Goal: Navigation & Orientation: Find specific page/section

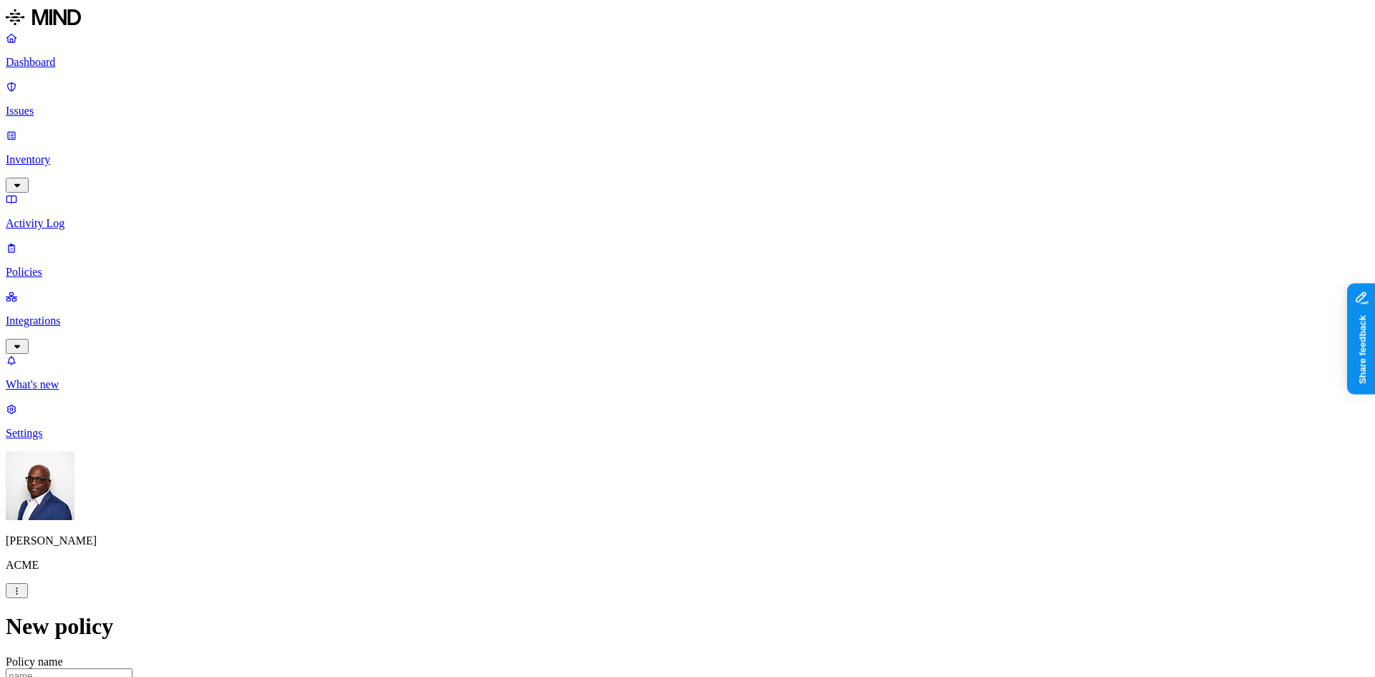
scroll to position [287, 0]
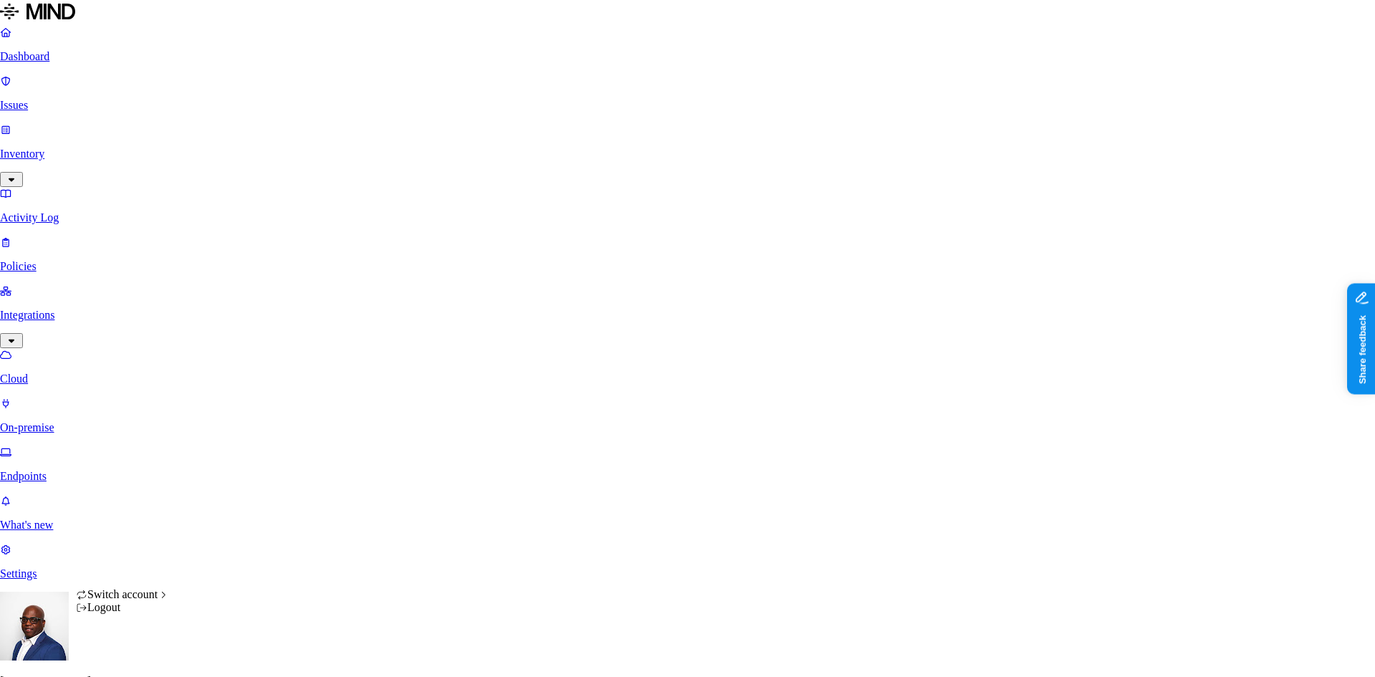
click at [234, 446] on span "CloudBees" at bounding box center [218, 439] width 50 height 12
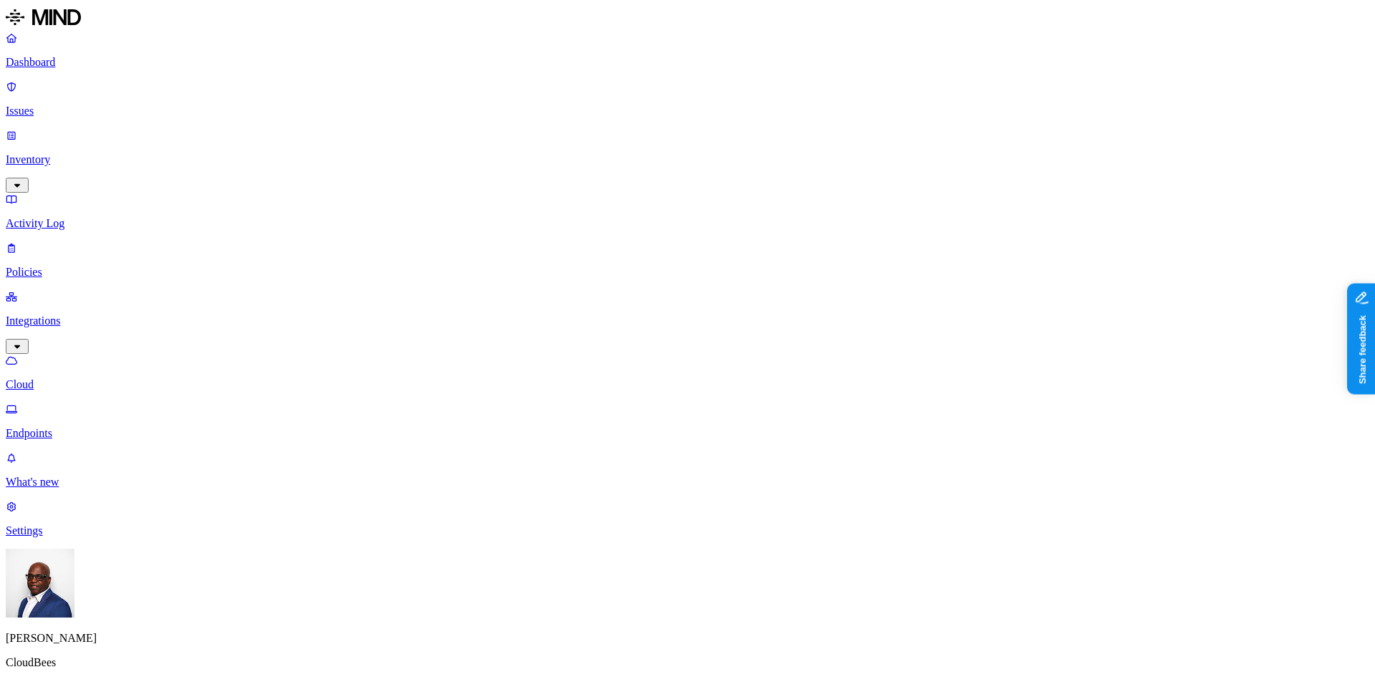
click at [42, 62] on p "Dashboard" at bounding box center [688, 62] width 1364 height 13
